Goal: Information Seeking & Learning: Learn about a topic

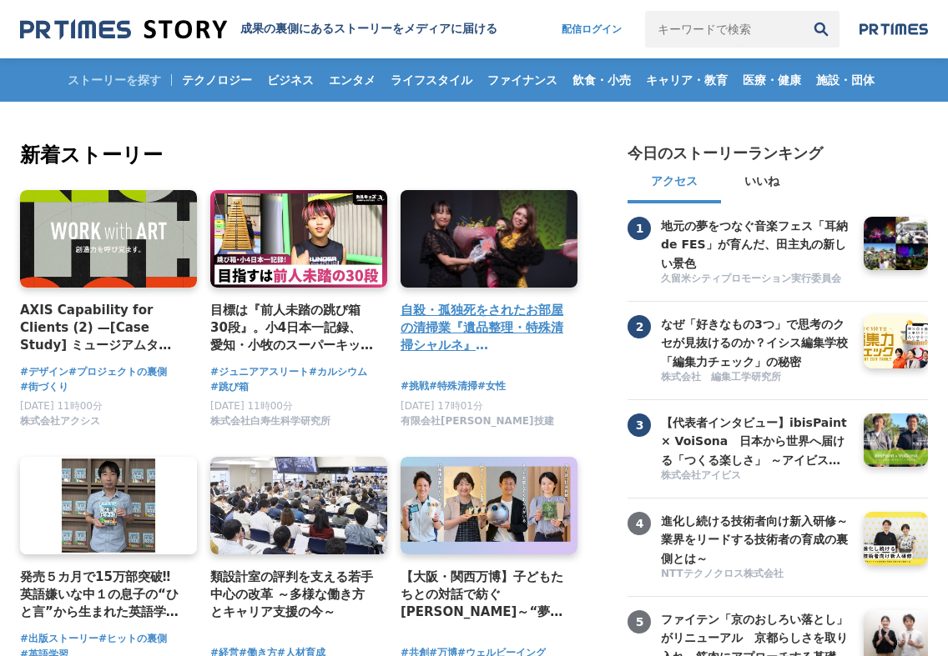
click at [457, 321] on h4 "自殺・孤独死をされたお部屋の清掃業『遺品整理・特殊清掃シャルネ』[PERSON_NAME]がBeauty [GEOGRAPHIC_DATA][PERSON_N…" at bounding box center [481, 328] width 163 height 54
